Goal: Transaction & Acquisition: Purchase product/service

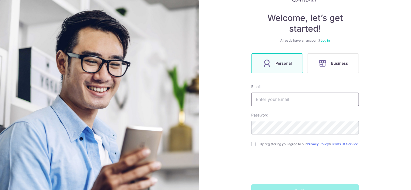
scroll to position [17, 0]
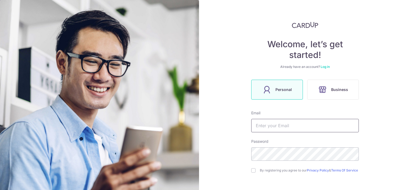
click at [261, 127] on input "text" at bounding box center [305, 125] width 108 height 13
type input "[PERSON_NAME][EMAIL_ADDRESS][DOMAIN_NAME]"
click at [253, 171] on input "checkbox" at bounding box center [253, 171] width 4 height 4
checkbox input "true"
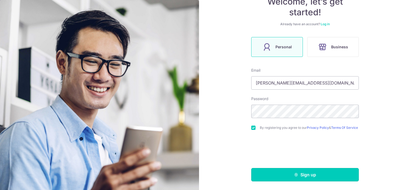
click at [294, 176] on icon "submit" at bounding box center [296, 175] width 4 height 4
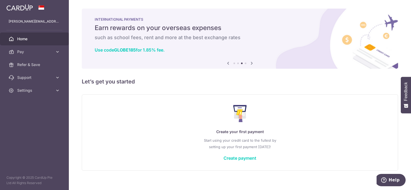
click at [250, 64] on icon at bounding box center [251, 63] width 6 height 7
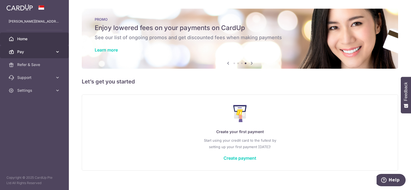
click at [57, 51] on icon at bounding box center [57, 51] width 5 height 5
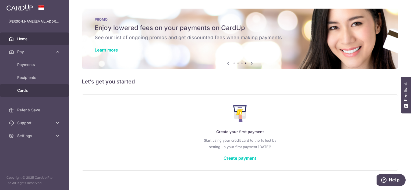
click at [19, 90] on span "Cards" at bounding box center [34, 90] width 35 height 5
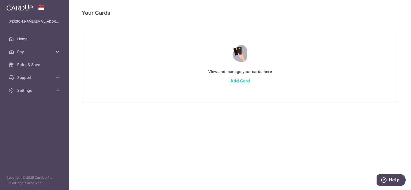
click at [244, 81] on link "Add Card" at bounding box center [240, 80] width 20 height 5
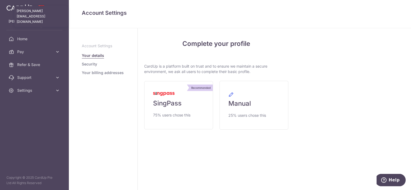
click at [41, 22] on p "[PERSON_NAME][EMAIL_ADDRESS][DOMAIN_NAME]" at bounding box center [35, 21] width 52 height 5
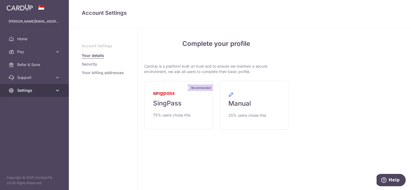
click at [57, 90] on icon at bounding box center [57, 90] width 5 height 5
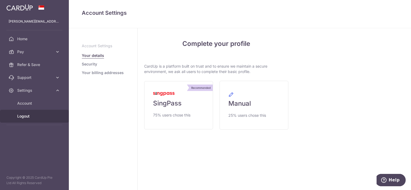
click at [27, 115] on span "Logout" at bounding box center [34, 116] width 35 height 5
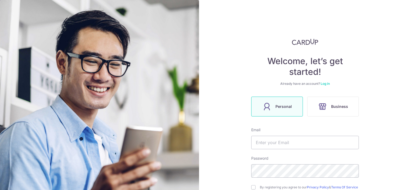
click at [324, 84] on link "Log in" at bounding box center [325, 84] width 9 height 4
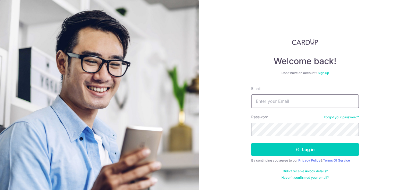
click at [280, 99] on input "Email" at bounding box center [305, 101] width 108 height 13
type input "[PERSON_NAME][EMAIL_ADDRESS][DOMAIN_NAME]"
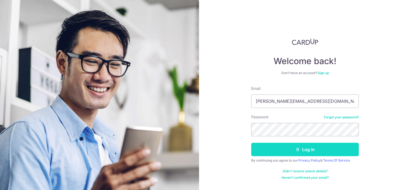
click at [275, 148] on button "Log in" at bounding box center [305, 149] width 108 height 13
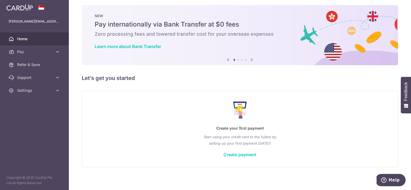
scroll to position [6, 0]
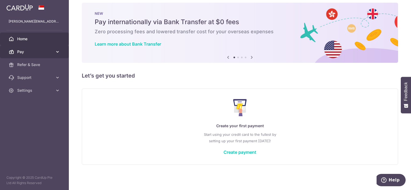
click at [60, 52] on icon at bounding box center [57, 51] width 5 height 5
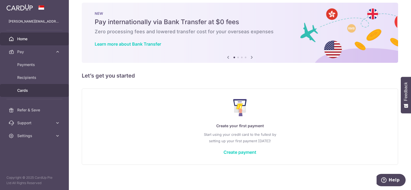
click at [29, 91] on span "Cards" at bounding box center [34, 90] width 35 height 5
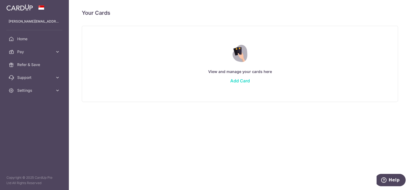
click at [242, 80] on link "Add Card" at bounding box center [240, 80] width 20 height 5
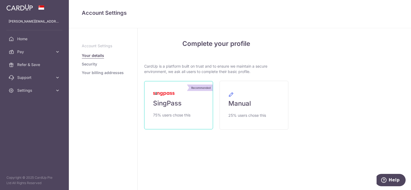
click at [170, 104] on span "SingPass" at bounding box center [167, 103] width 29 height 9
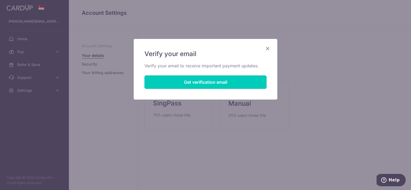
click at [201, 82] on button "Get verification email" at bounding box center [205, 82] width 122 height 13
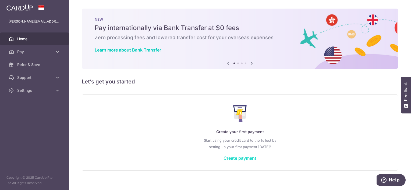
click at [247, 158] on link "Create payment" at bounding box center [239, 158] width 33 height 5
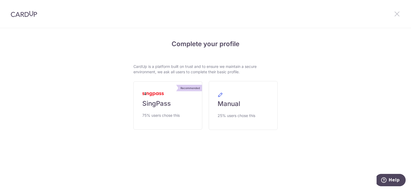
click at [398, 14] on icon at bounding box center [397, 13] width 6 height 7
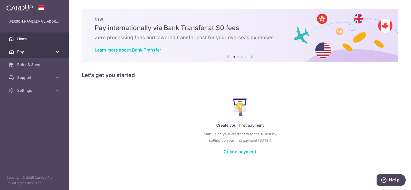
click at [58, 51] on icon at bounding box center [57, 51] width 5 height 5
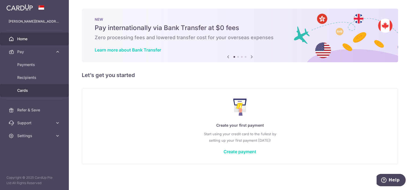
click at [26, 90] on span "Cards" at bounding box center [34, 90] width 35 height 5
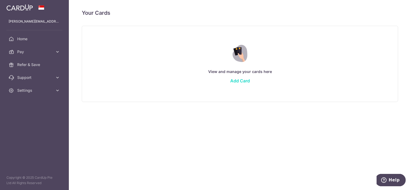
click at [239, 81] on link "Add Card" at bounding box center [240, 80] width 20 height 5
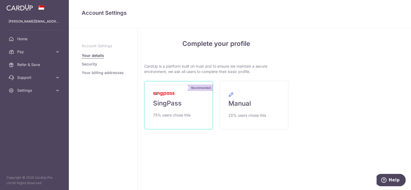
click at [179, 100] on span "SingPass" at bounding box center [167, 103] width 29 height 9
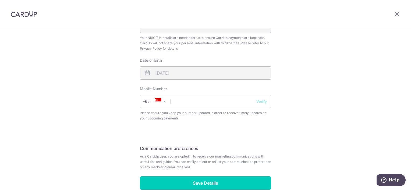
scroll to position [179, 0]
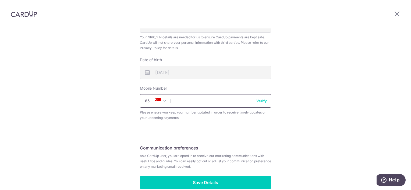
click at [178, 99] on input "text" at bounding box center [205, 100] width 131 height 13
type input "96751193"
select select "65"
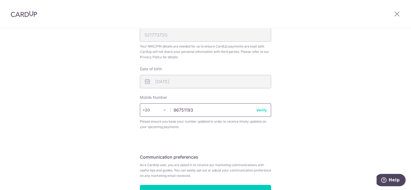
scroll to position [208, 0]
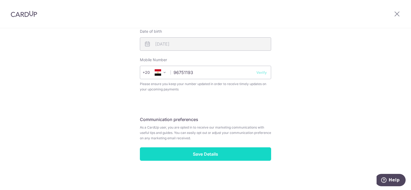
click at [204, 155] on input "Save Details" at bounding box center [205, 154] width 131 height 13
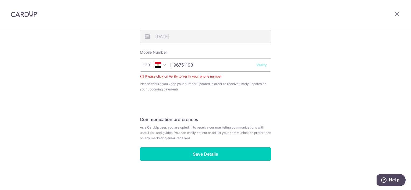
click at [162, 64] on span at bounding box center [164, 65] width 6 height 6
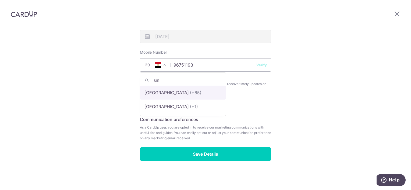
type input "sin"
select select "199"
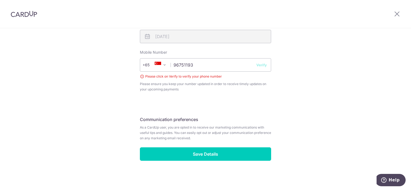
click at [262, 67] on button "Verify" at bounding box center [261, 64] width 10 height 5
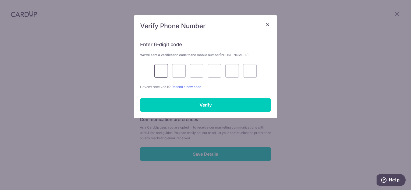
click at [164, 69] on input "text" at bounding box center [160, 70] width 13 height 13
type input "7"
type input "5"
type input "2"
type input "8"
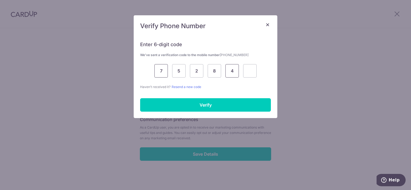
type input "4"
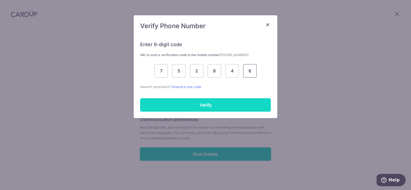
type input "6"
click at [207, 105] on input "Verify" at bounding box center [205, 104] width 131 height 13
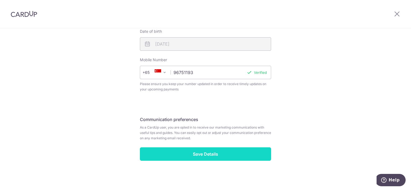
click at [210, 151] on input "Save Details" at bounding box center [205, 154] width 131 height 13
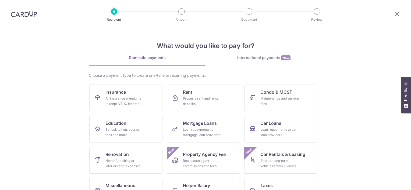
click at [384, 125] on section "What would you like to pay for? Domestic payments International payments New Ch…" at bounding box center [205, 109] width 411 height 162
click at [269, 56] on div "International payments New" at bounding box center [263, 58] width 117 height 6
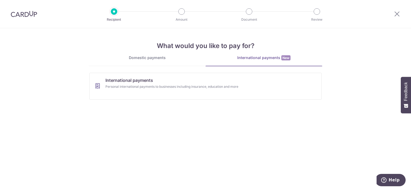
click at [140, 58] on div "Domestic payments" at bounding box center [147, 57] width 117 height 5
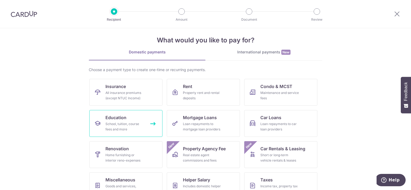
scroll to position [5, 0]
click at [271, 151] on span "Car Rentals & Leasing" at bounding box center [282, 149] width 45 height 6
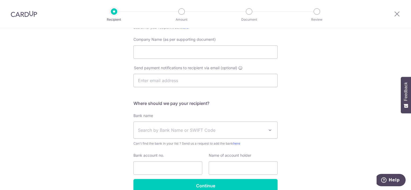
scroll to position [90, 0]
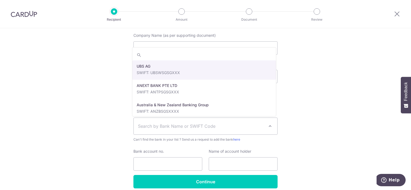
click at [270, 127] on span at bounding box center [270, 126] width 6 height 6
click at [309, 115] on div "Who would you like to pay? Your recipient does not need a CardUp account to rec…" at bounding box center [205, 76] width 411 height 275
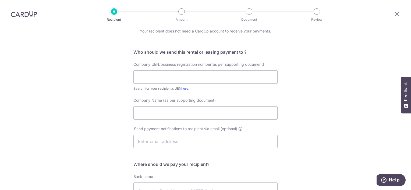
scroll to position [0, 0]
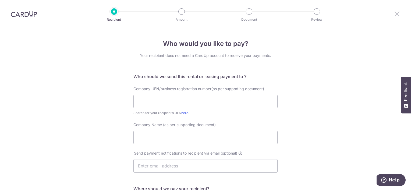
click at [397, 13] on icon at bounding box center [397, 13] width 6 height 7
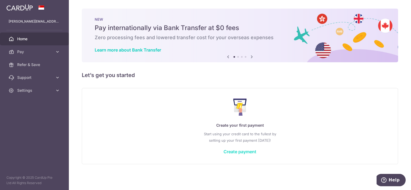
click at [247, 152] on link "Create payment" at bounding box center [239, 151] width 33 height 5
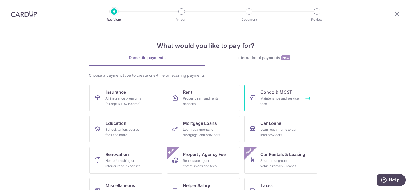
click at [261, 97] on div "Maintenance and service fees" at bounding box center [279, 101] width 39 height 11
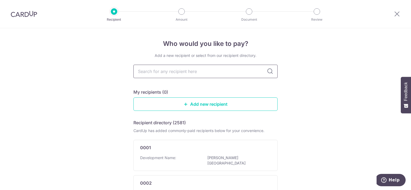
click at [200, 72] on input "text" at bounding box center [205, 71] width 144 height 13
type input "one"
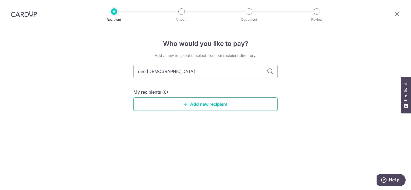
type input "one shenton"
type input "o"
type input "mcst"
click at [268, 136] on div "Who would you like to pay? Add a new recipient or select from our recipient dir…" at bounding box center [205, 109] width 411 height 162
click at [271, 72] on icon at bounding box center [270, 71] width 6 height 6
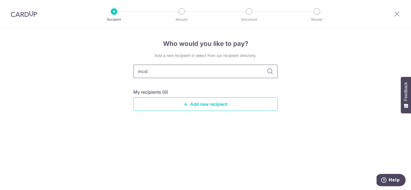
click at [188, 74] on input "mcst" at bounding box center [205, 71] width 144 height 13
type input "m"
click at [272, 127] on div "Who would you like to pay? Add a new recipient or select from our recipient dir…" at bounding box center [205, 109] width 411 height 162
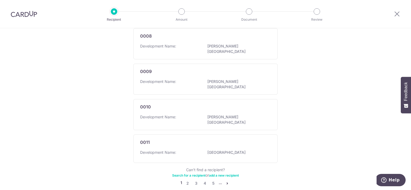
scroll to position [328, 0]
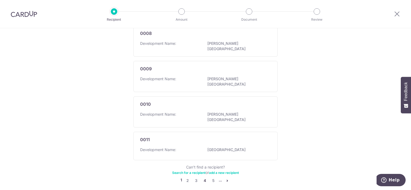
click at [202, 178] on link "4" at bounding box center [204, 181] width 6 height 6
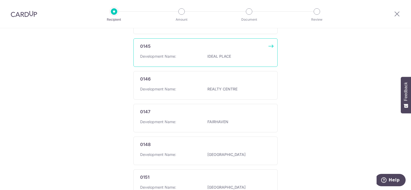
scroll to position [0, 0]
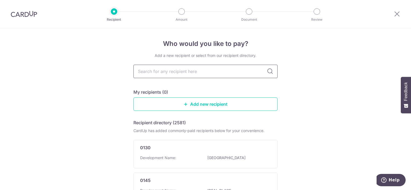
click at [196, 71] on input "text" at bounding box center [205, 71] width 144 height 13
type input "shen"
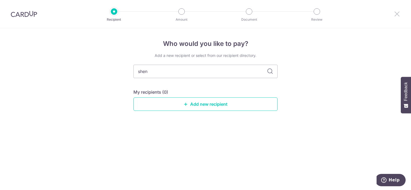
click at [397, 14] on icon at bounding box center [397, 13] width 6 height 7
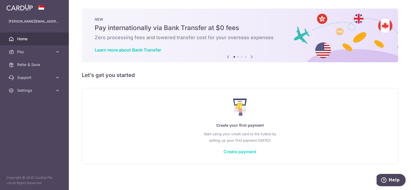
click at [246, 152] on link "Create payment" at bounding box center [239, 151] width 33 height 5
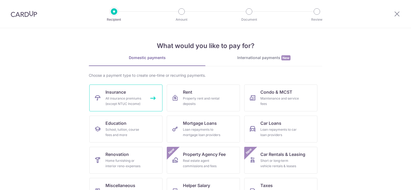
click at [118, 96] on div "All insurance premiums (except NTUC Income)" at bounding box center [124, 101] width 39 height 11
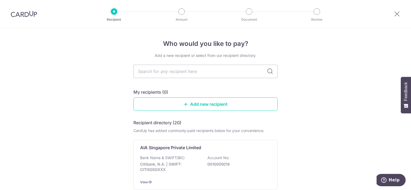
scroll to position [45, 0]
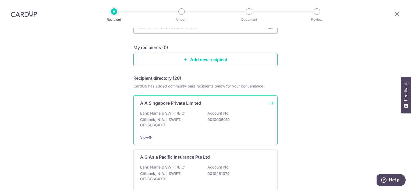
click at [173, 111] on p "Bank Name & SWIFT/BIC:" at bounding box center [162, 113] width 45 height 5
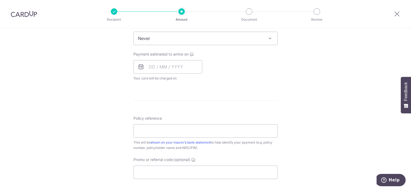
scroll to position [269, 0]
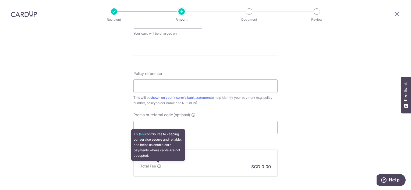
click at [157, 165] on icon at bounding box center [159, 166] width 4 height 4
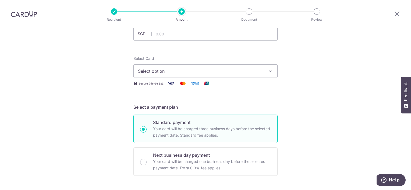
scroll to position [45, 0]
click at [156, 35] on input "text" at bounding box center [205, 34] width 144 height 13
type input "1,948.94"
click at [268, 74] on icon "button" at bounding box center [270, 71] width 5 height 5
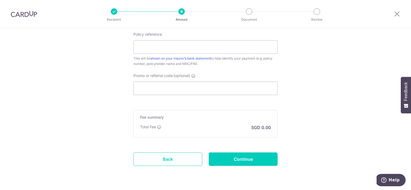
scroll to position [314, 0]
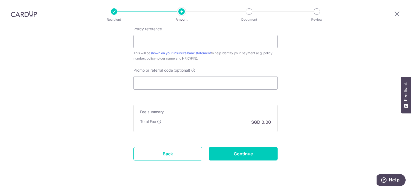
click at [232, 115] on div "Fee summary Base fee Extend fee Next-day fee Total Fee SGD 0.00" at bounding box center [205, 118] width 144 height 27
click at [249, 124] on div "Total Fee SGD 0.00" at bounding box center [205, 122] width 131 height 6
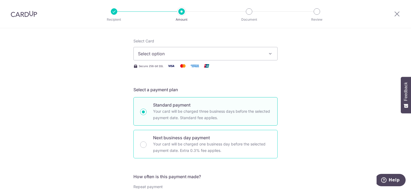
scroll to position [0, 0]
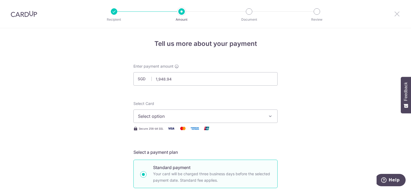
click at [398, 14] on icon at bounding box center [397, 13] width 6 height 7
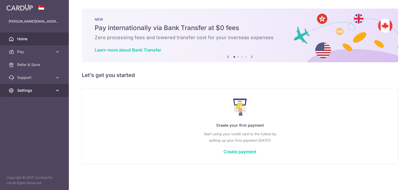
click at [30, 92] on span "Settings" at bounding box center [34, 90] width 35 height 5
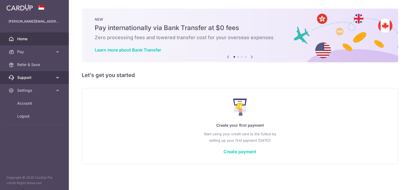
click at [56, 76] on icon at bounding box center [57, 77] width 5 height 5
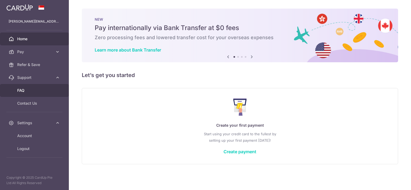
click at [21, 89] on span "FAQ" at bounding box center [34, 90] width 35 height 5
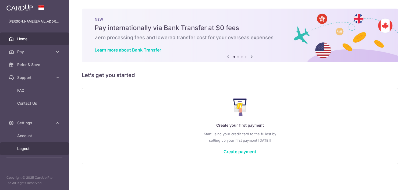
click at [29, 150] on span "Logout" at bounding box center [34, 148] width 35 height 5
